Goal: Task Accomplishment & Management: Manage account settings

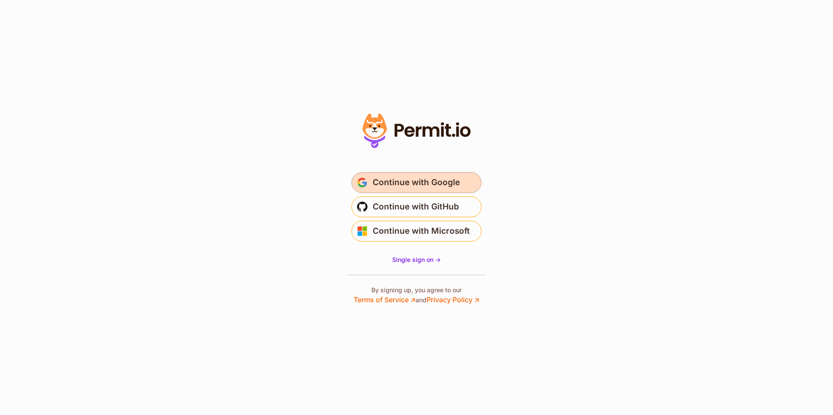
click at [442, 189] on span "Continue with Google" at bounding box center [416, 183] width 87 height 14
click at [429, 175] on button "Continue with Google" at bounding box center [416, 182] width 130 height 21
click at [453, 181] on span "Continue with Google" at bounding box center [416, 183] width 87 height 14
